Goal: Find specific fact: Find specific fact

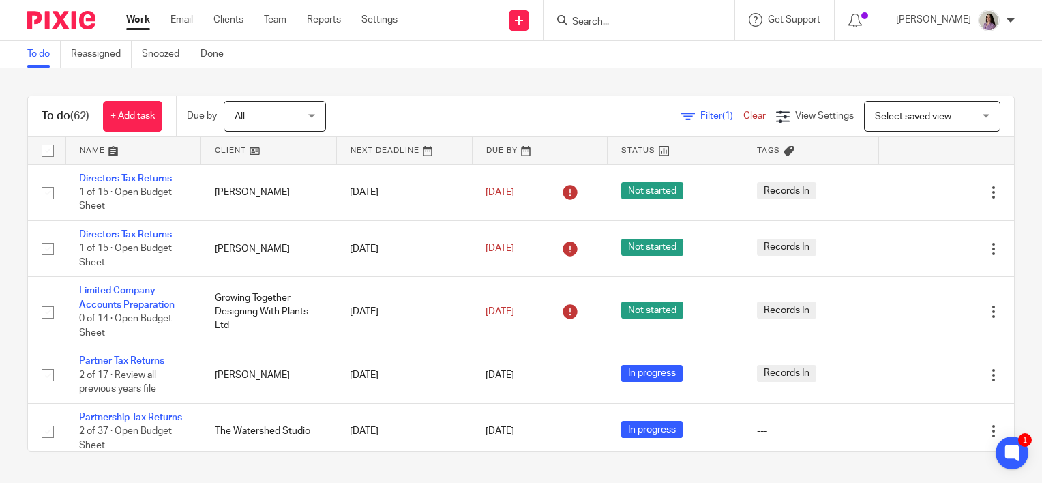
click at [630, 26] on input "Search" at bounding box center [632, 22] width 123 height 12
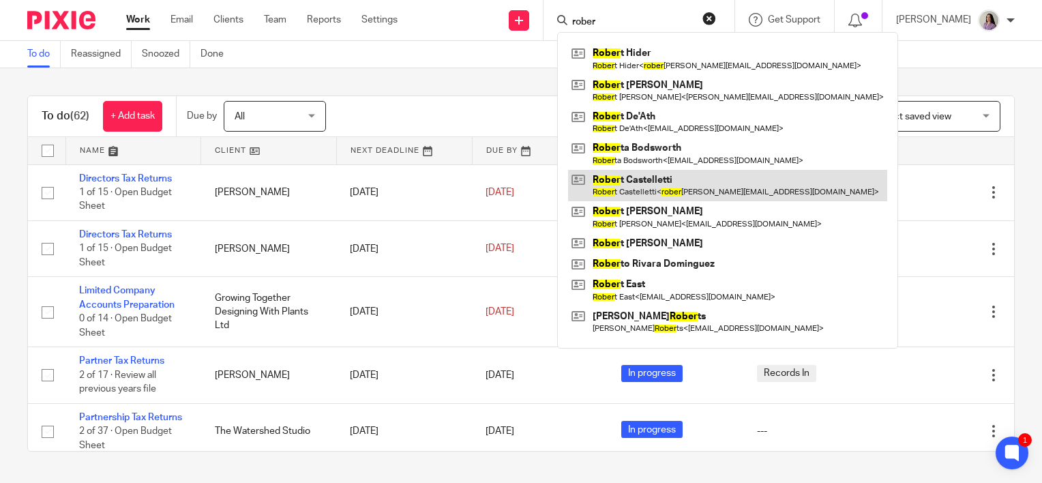
type input "rober"
click at [720, 190] on link at bounding box center [727, 185] width 319 height 31
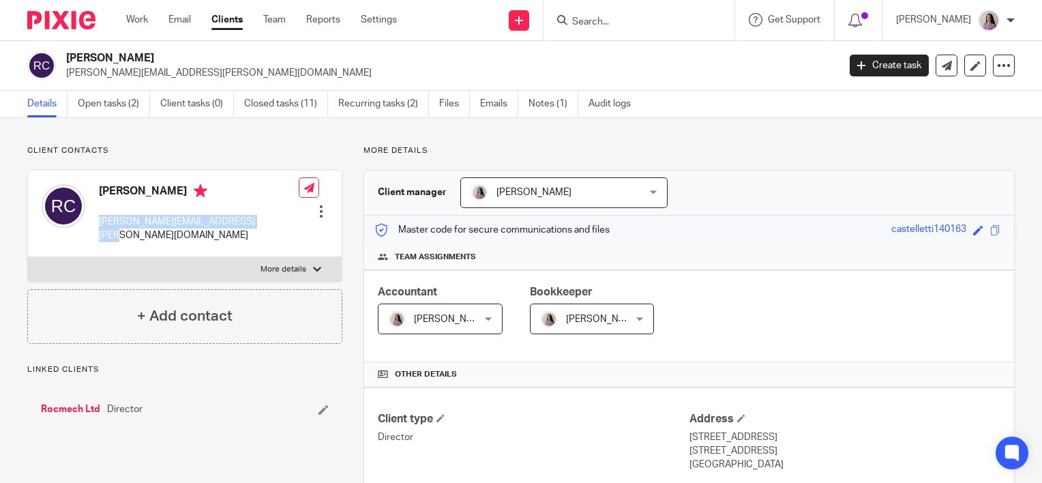
drag, startPoint x: 241, startPoint y: 224, endPoint x: 98, endPoint y: 221, distance: 143.3
click at [98, 221] on div "[PERSON_NAME] [PERSON_NAME][EMAIL_ADDRESS][PERSON_NAME][DOMAIN_NAME] Edit conta…" at bounding box center [185, 214] width 314 height 87
copy p "[PERSON_NAME][EMAIL_ADDRESS][PERSON_NAME][DOMAIN_NAME]"
